Goal: Task Accomplishment & Management: Manage account settings

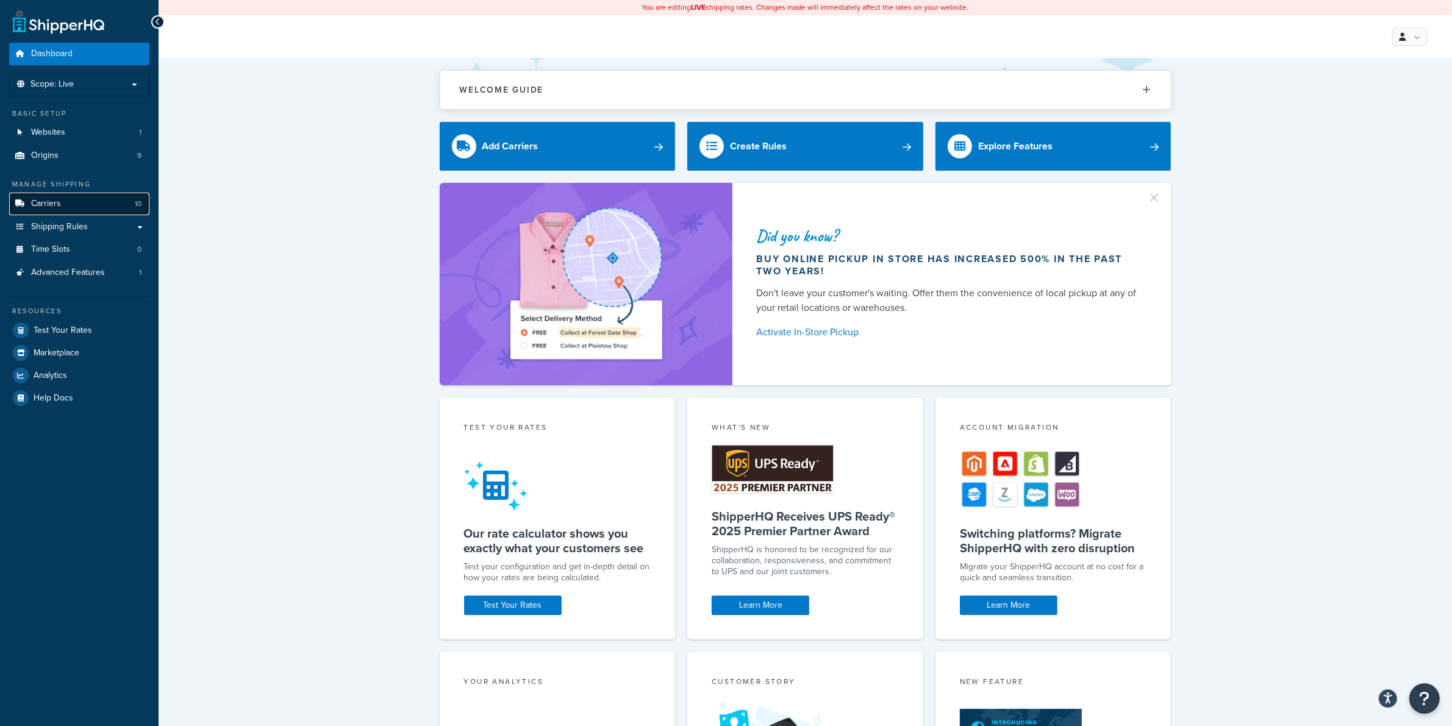
click at [50, 199] on span "Carriers" at bounding box center [46, 204] width 30 height 10
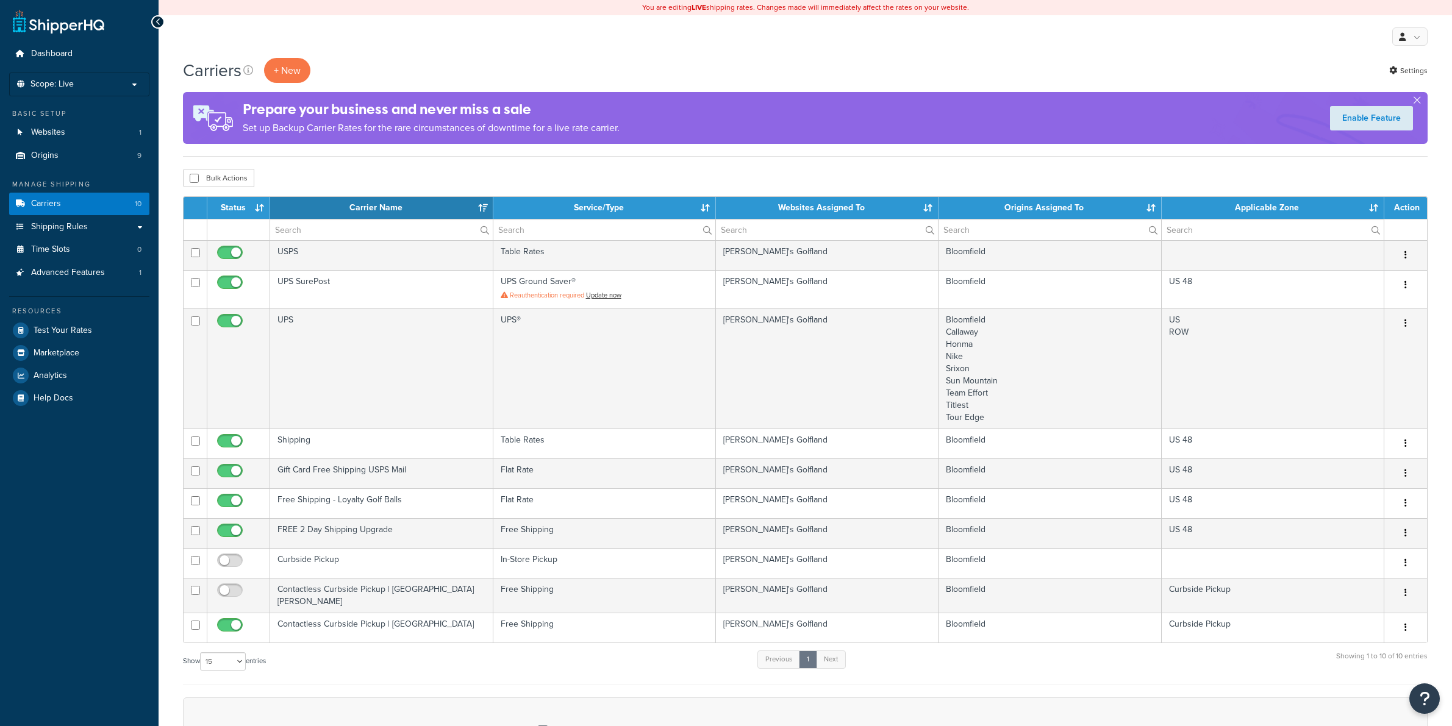
select select "15"
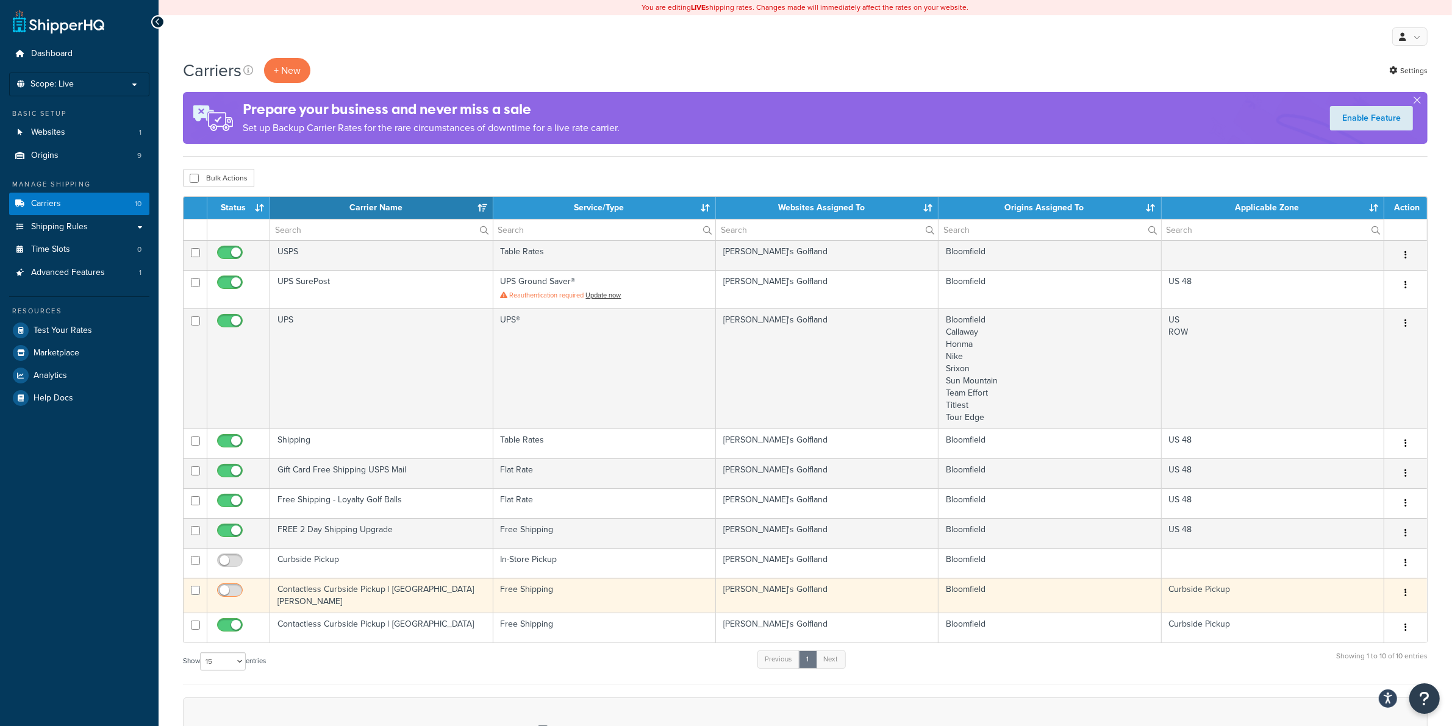
click at [232, 590] on input "checkbox" at bounding box center [232, 593] width 34 height 15
checkbox input "true"
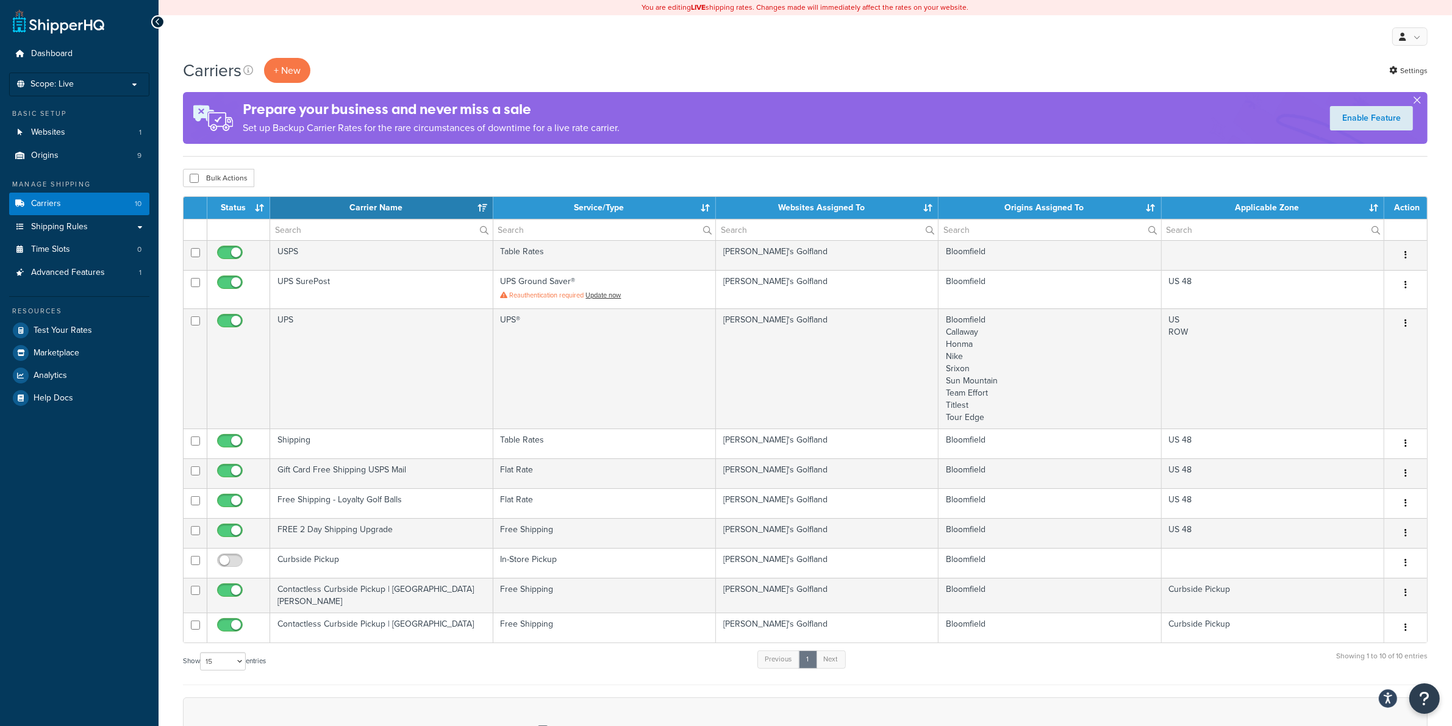
click at [1417, 101] on button "button" at bounding box center [1416, 102] width 3 height 3
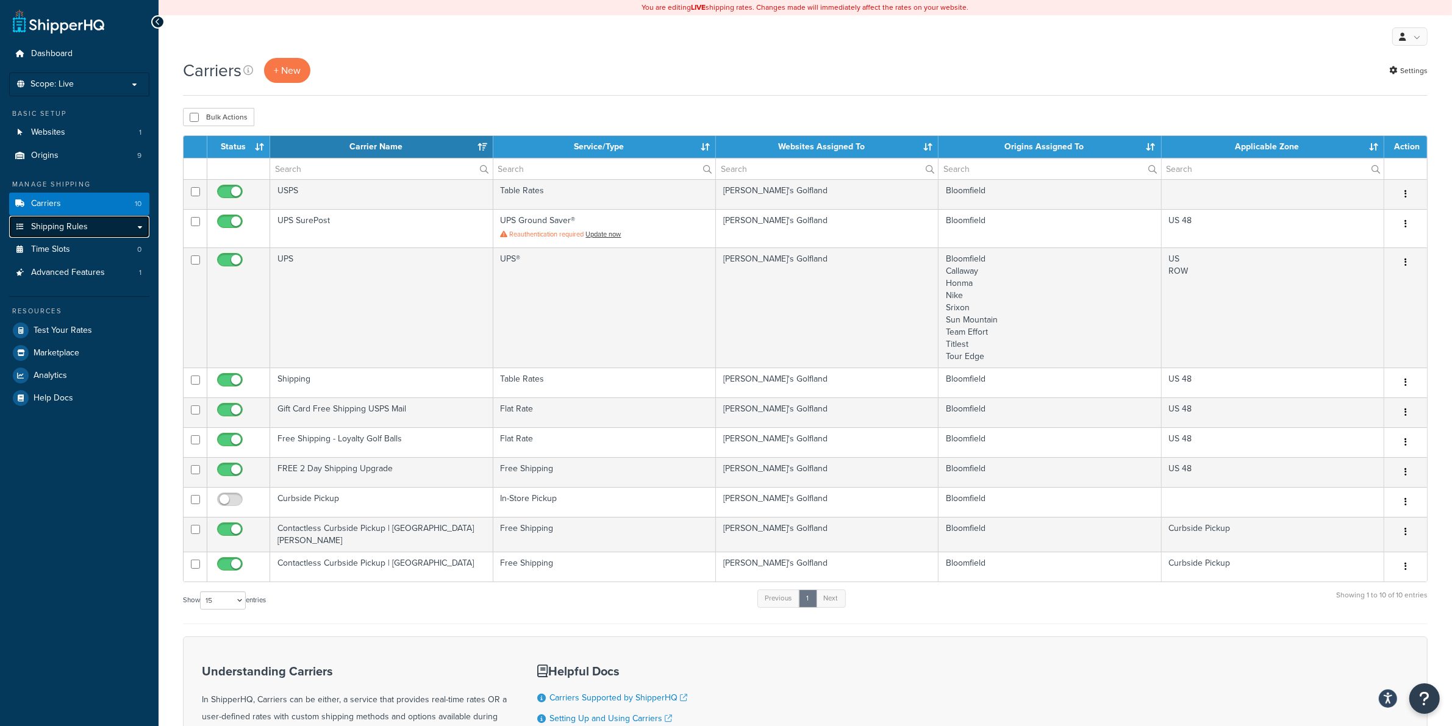
click at [46, 229] on span "Shipping Rules" at bounding box center [59, 227] width 57 height 10
